Goal: Transaction & Acquisition: Purchase product/service

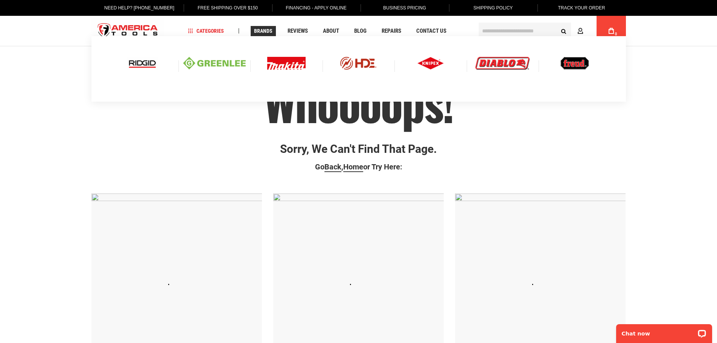
click at [214, 58] on img at bounding box center [214, 63] width 62 height 13
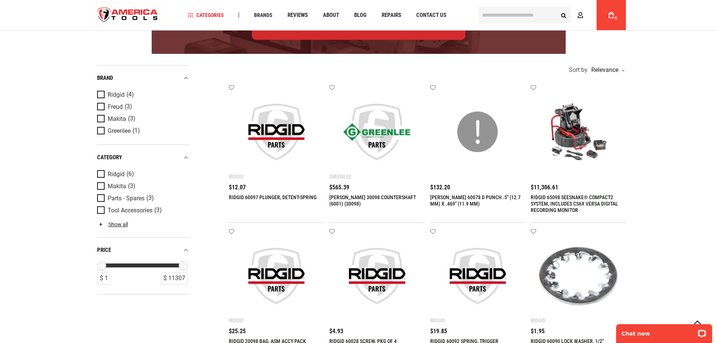
scroll to position [113, 0]
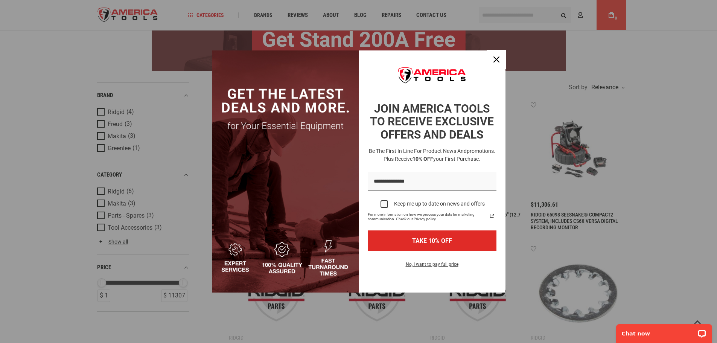
drag, startPoint x: 495, startPoint y: 61, endPoint x: 485, endPoint y: 59, distance: 10.3
click at [495, 61] on icon "close icon" at bounding box center [496, 59] width 6 height 6
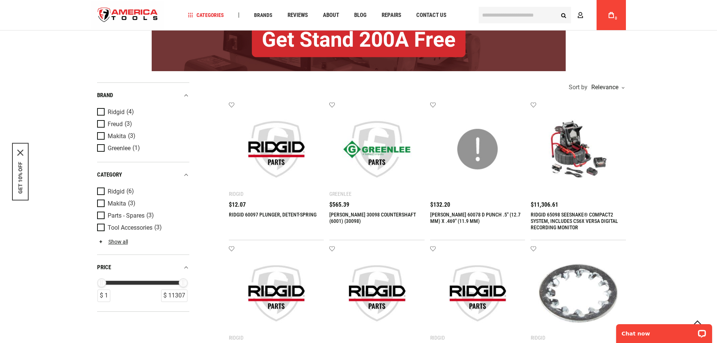
scroll to position [0, 0]
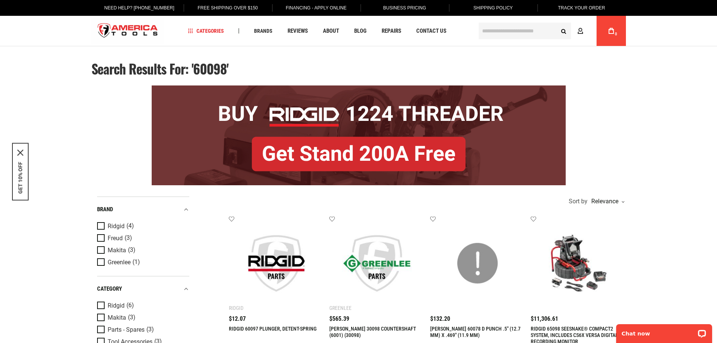
click at [511, 35] on input "text" at bounding box center [525, 31] width 92 height 17
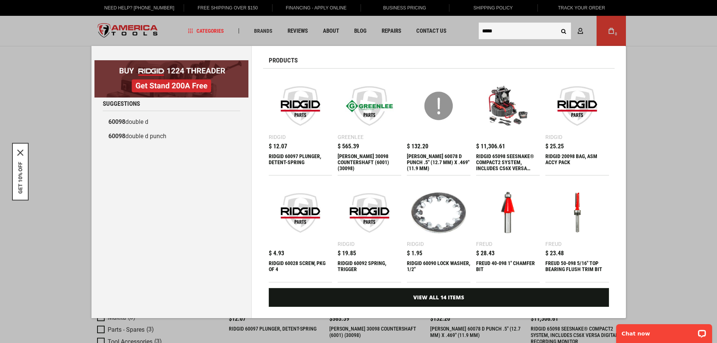
type input "*****"
click at [556, 24] on button "Search" at bounding box center [563, 31] width 14 height 14
